Goal: Find specific page/section: Find specific page/section

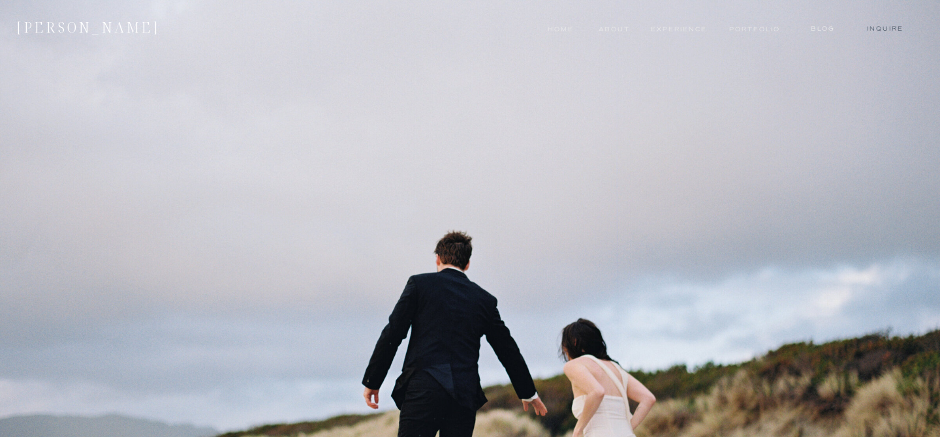
click at [885, 29] on nav "Inquire" at bounding box center [885, 29] width 46 height 10
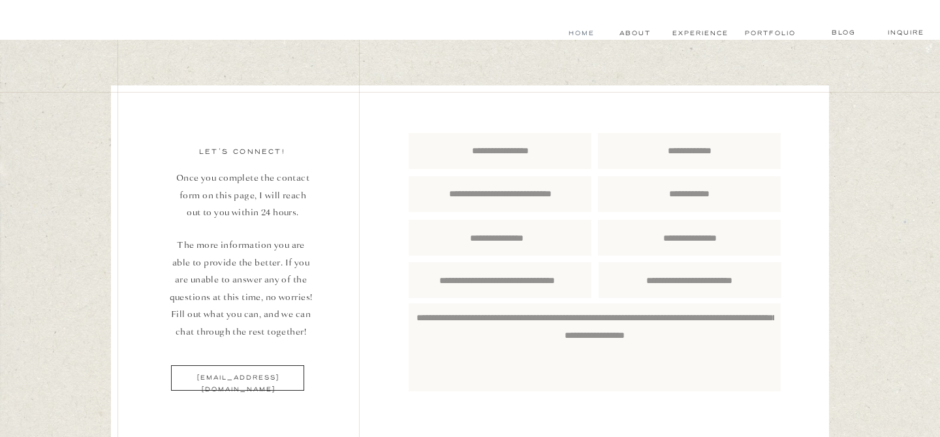
click at [585, 33] on nav "Home" at bounding box center [581, 33] width 29 height 10
